Goal: Task Accomplishment & Management: Manage account settings

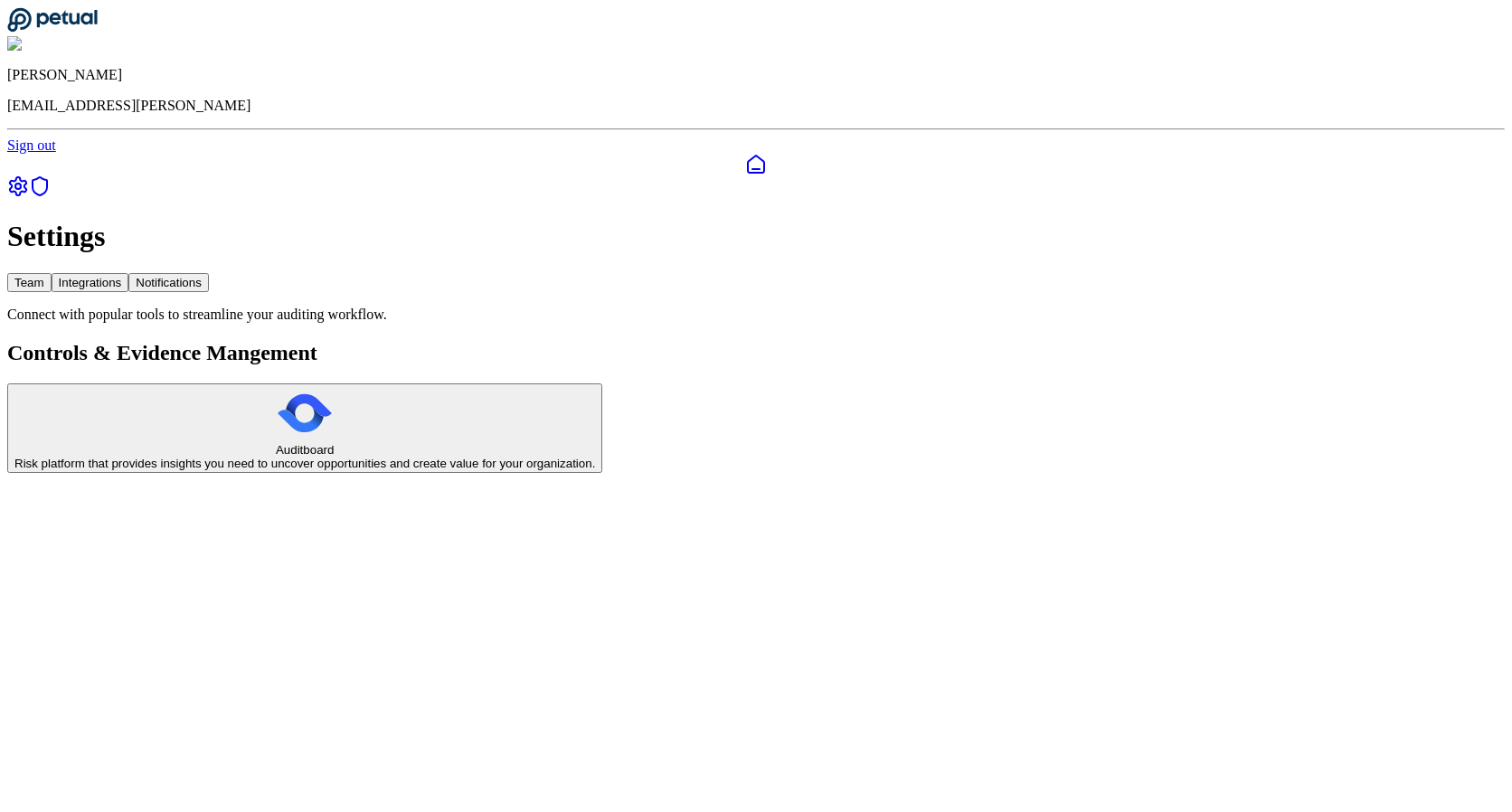
click at [376, 457] on div "Risk platform that provides insights you need to uncover opportunities and crea…" at bounding box center [305, 464] width 581 height 14
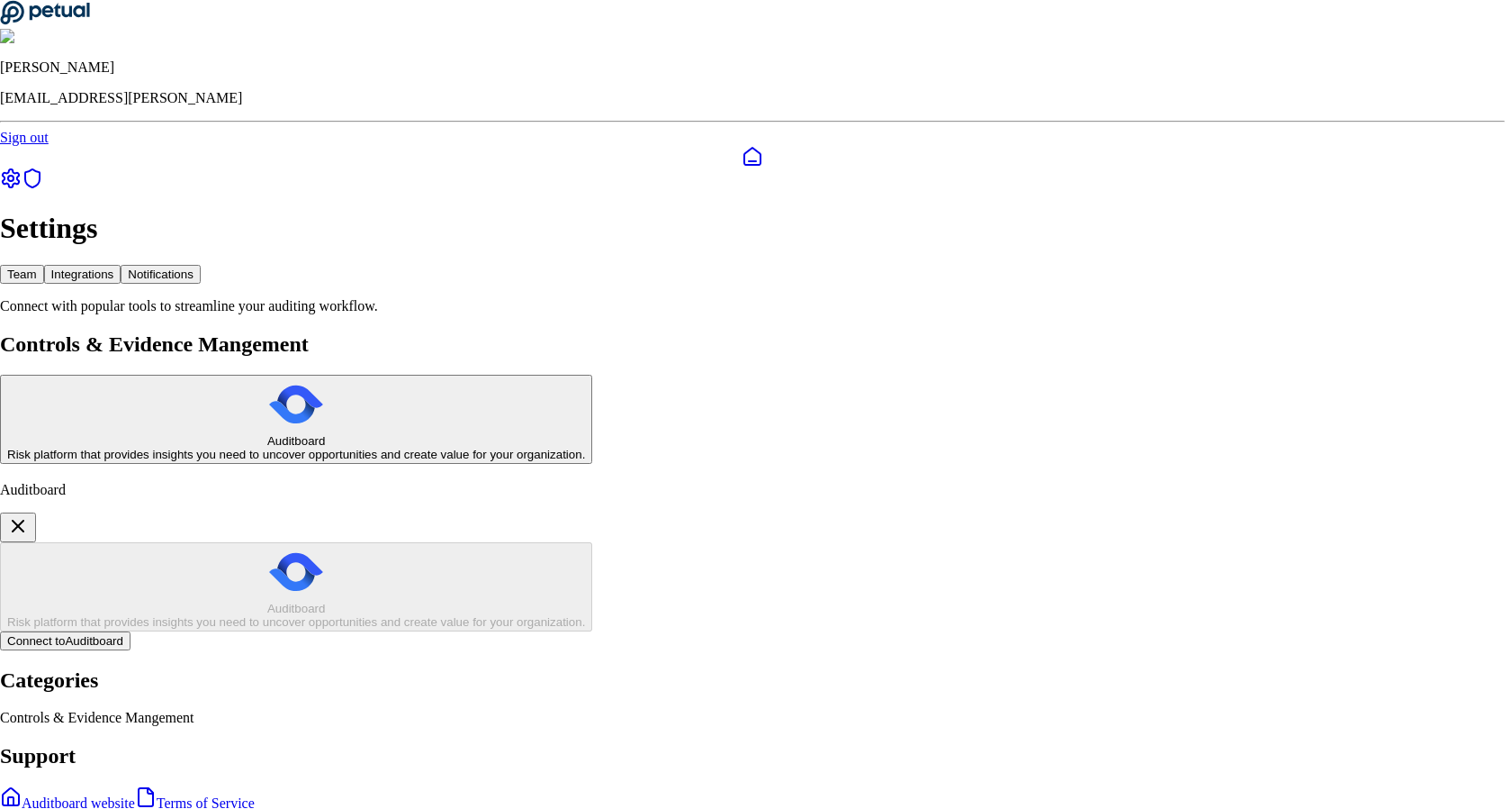
click at [131, 632] on button "Connect to Auditboard" at bounding box center [65, 640] width 131 height 19
type input "*"
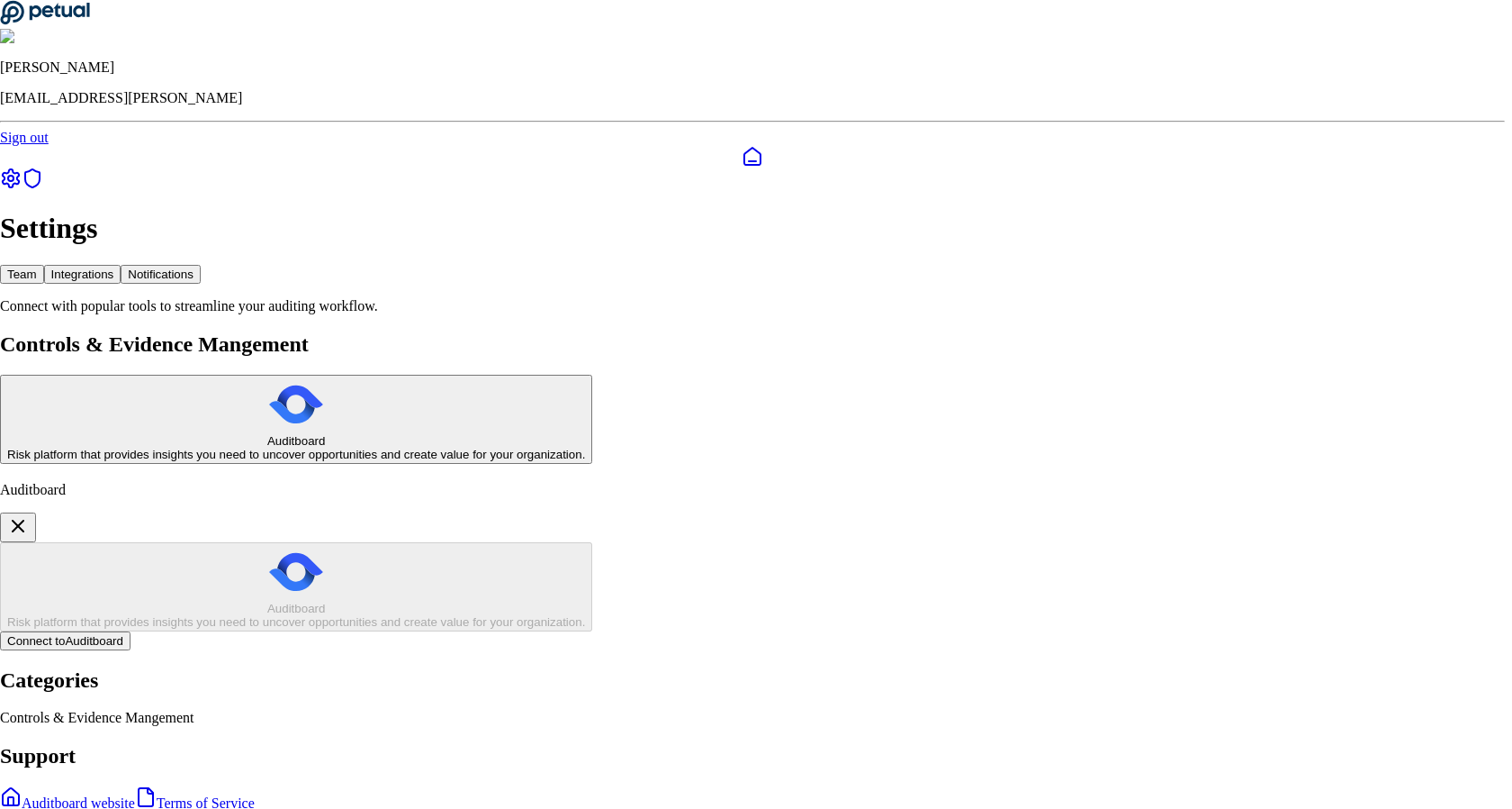
type input "*"
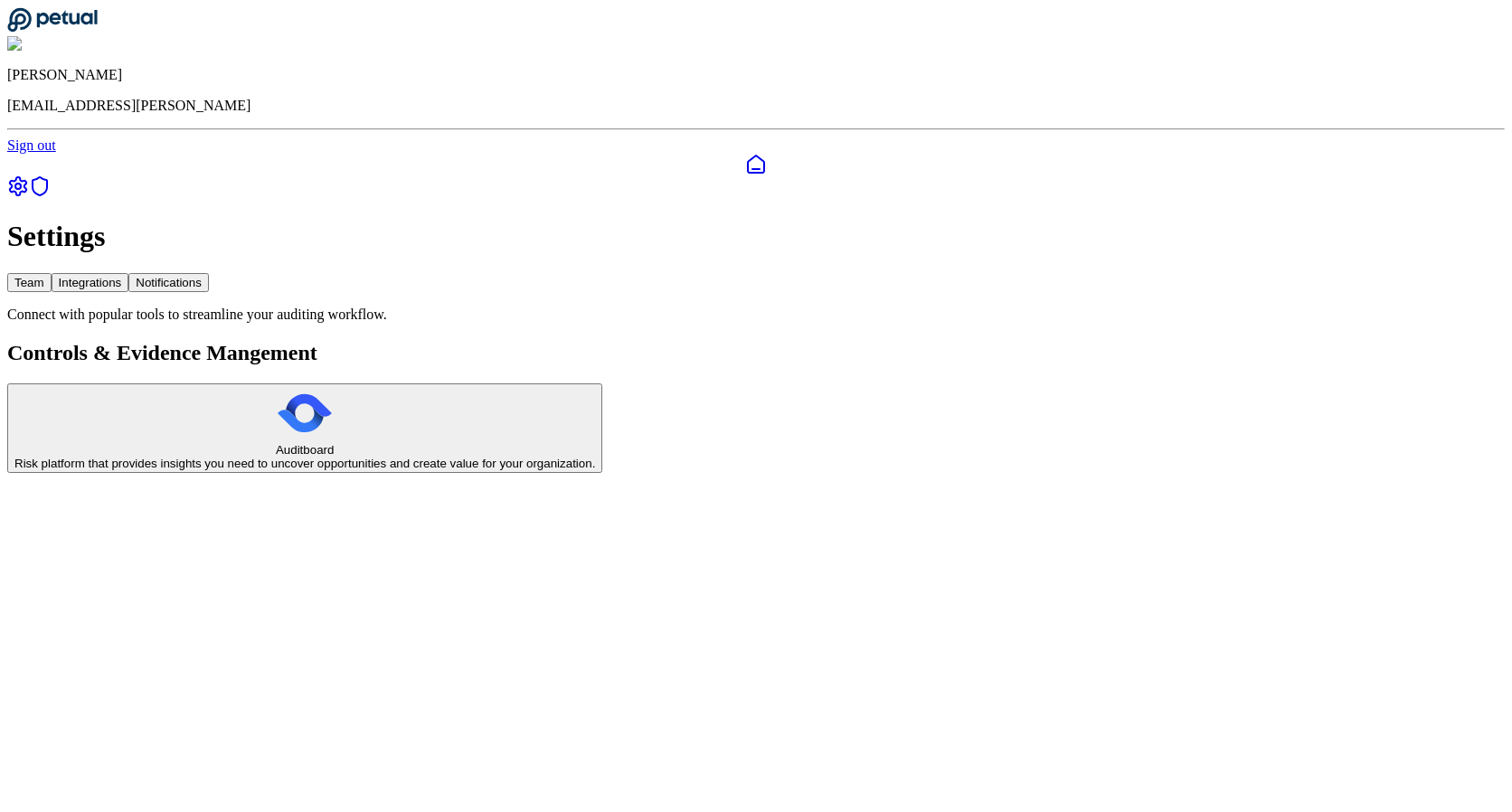
click at [351, 457] on div "Risk platform that provides insights you need to uncover opportunities and crea…" at bounding box center [305, 464] width 581 height 14
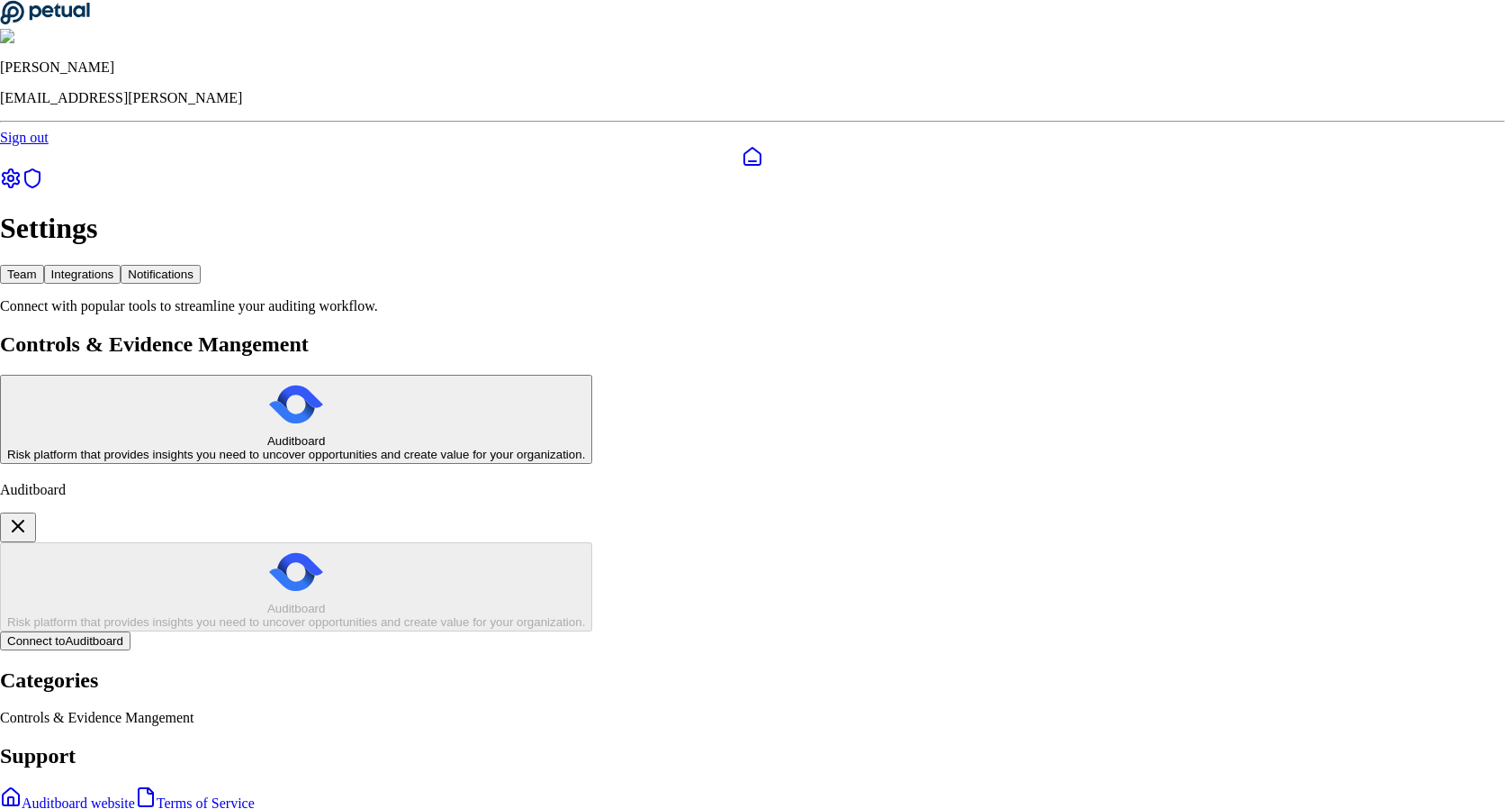
click at [29, 515] on icon "button" at bounding box center [18, 526] width 22 height 22
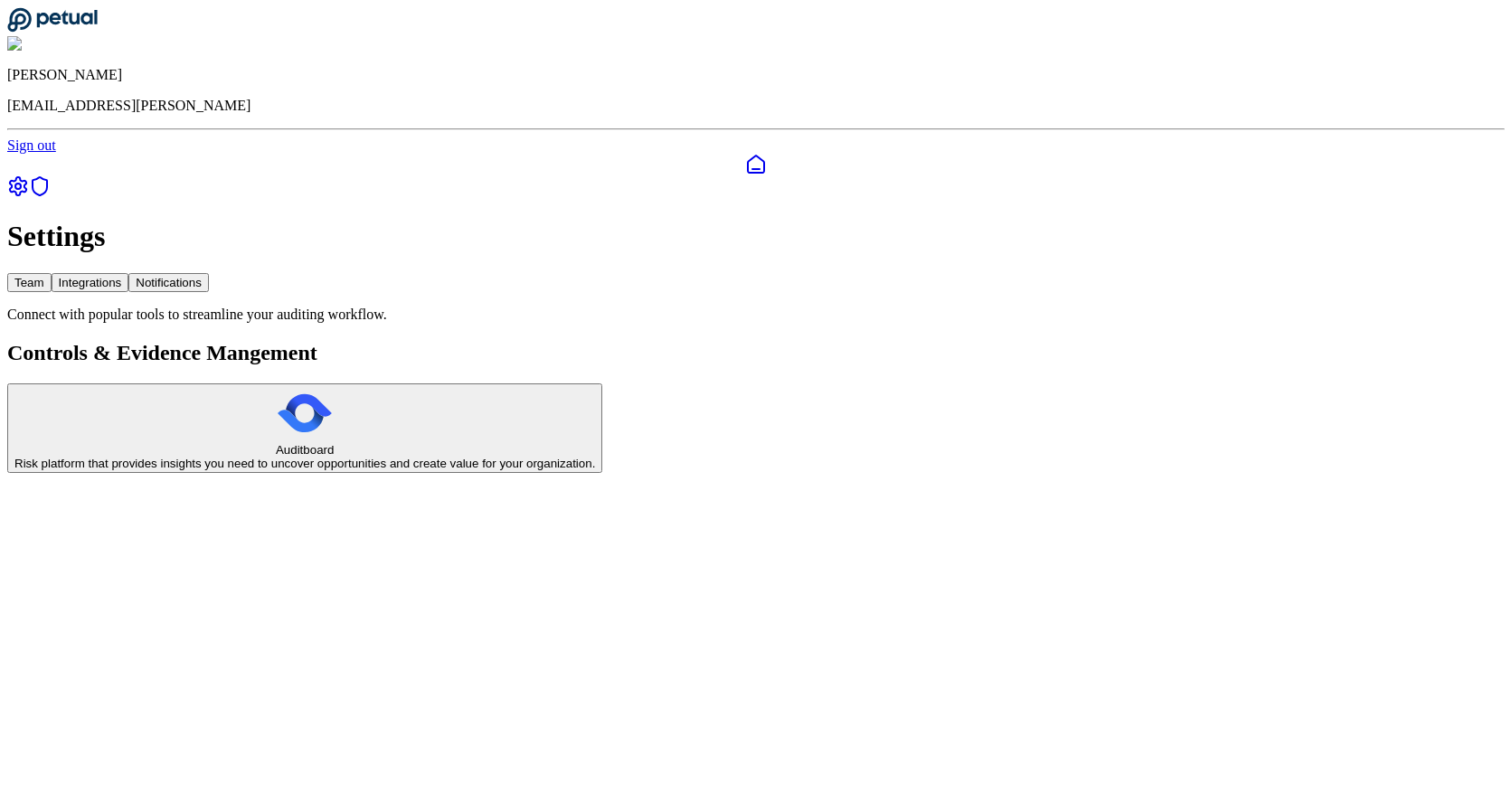
click at [209, 273] on button "Notifications" at bounding box center [168, 282] width 80 height 19
